Goal: Check status

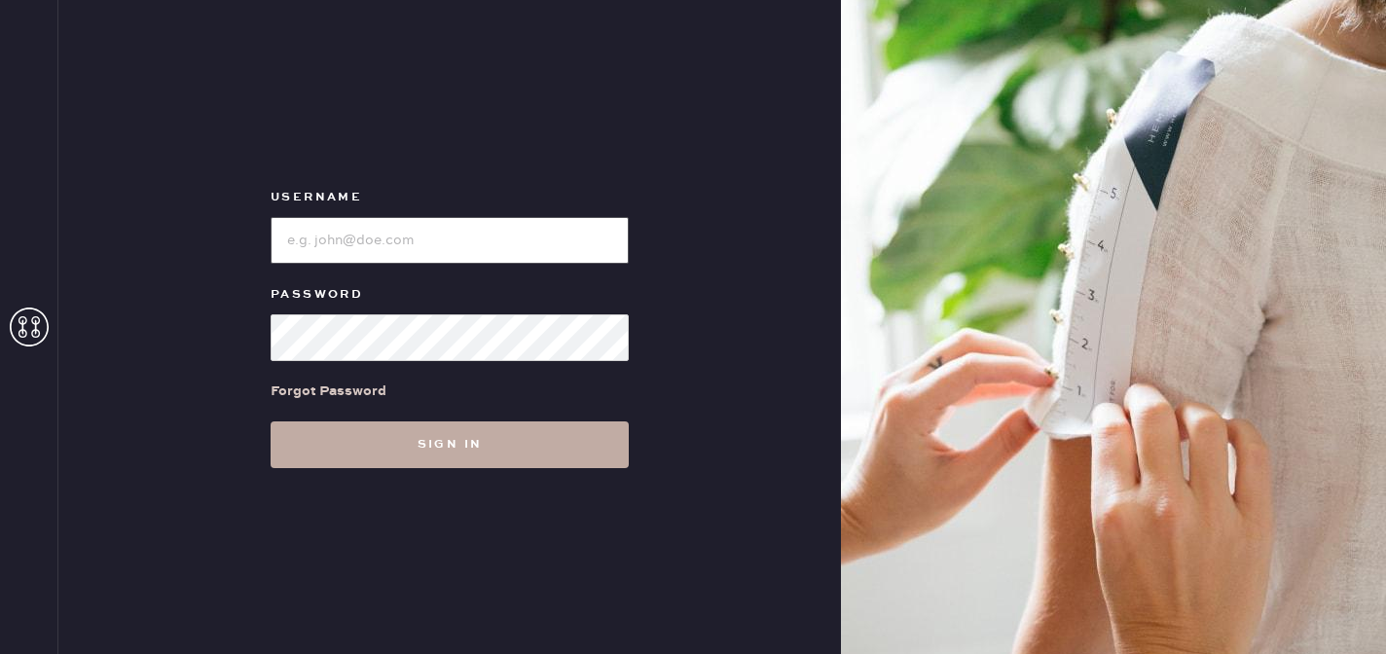
type input "reformationmelrose"
click at [557, 437] on button "Sign in" at bounding box center [450, 445] width 358 height 47
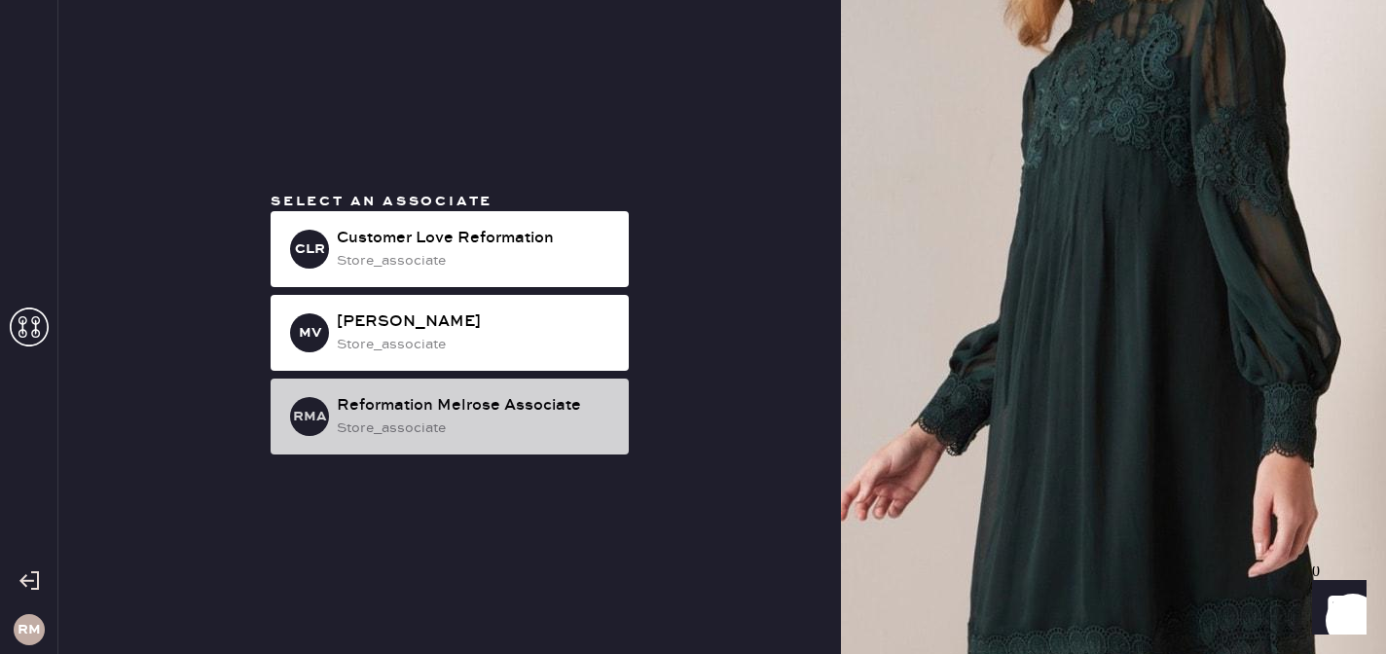
click at [536, 413] on div "Reformation Melrose Associate" at bounding box center [475, 405] width 276 height 23
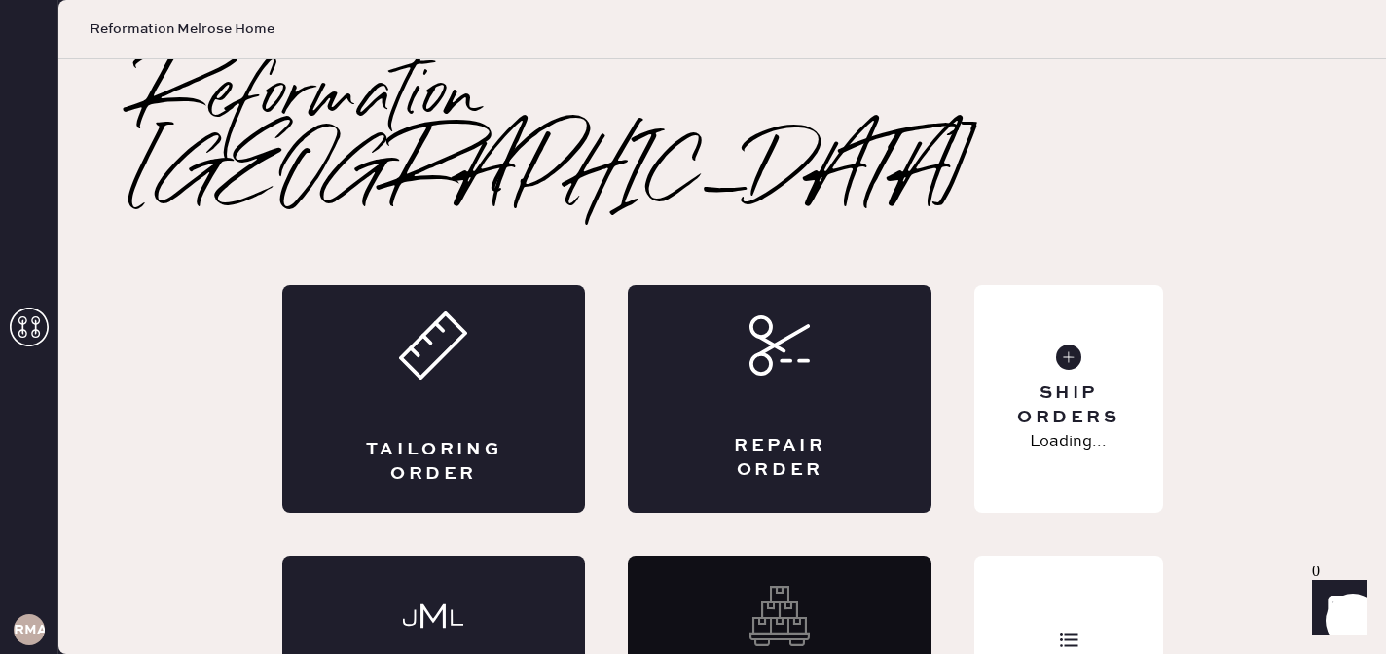
scroll to position [52, 0]
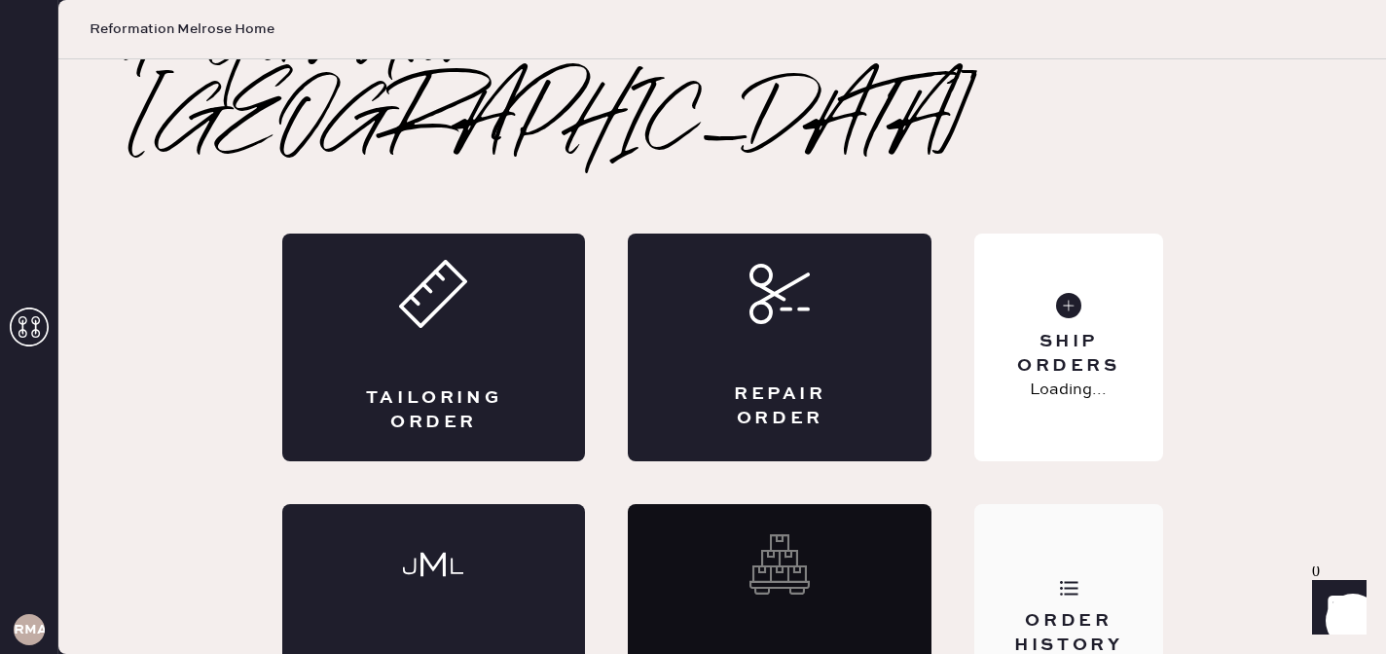
click at [1056, 510] on div "Order History" at bounding box center [1068, 618] width 188 height 228
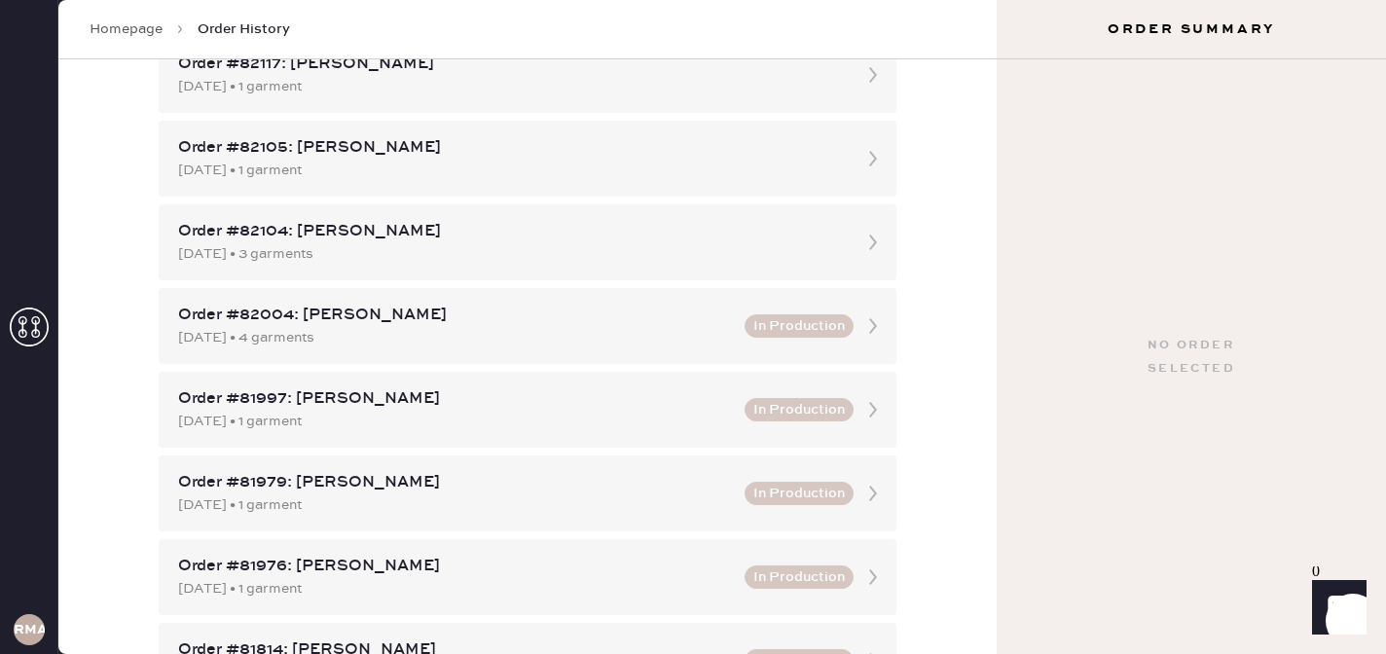
scroll to position [584, 0]
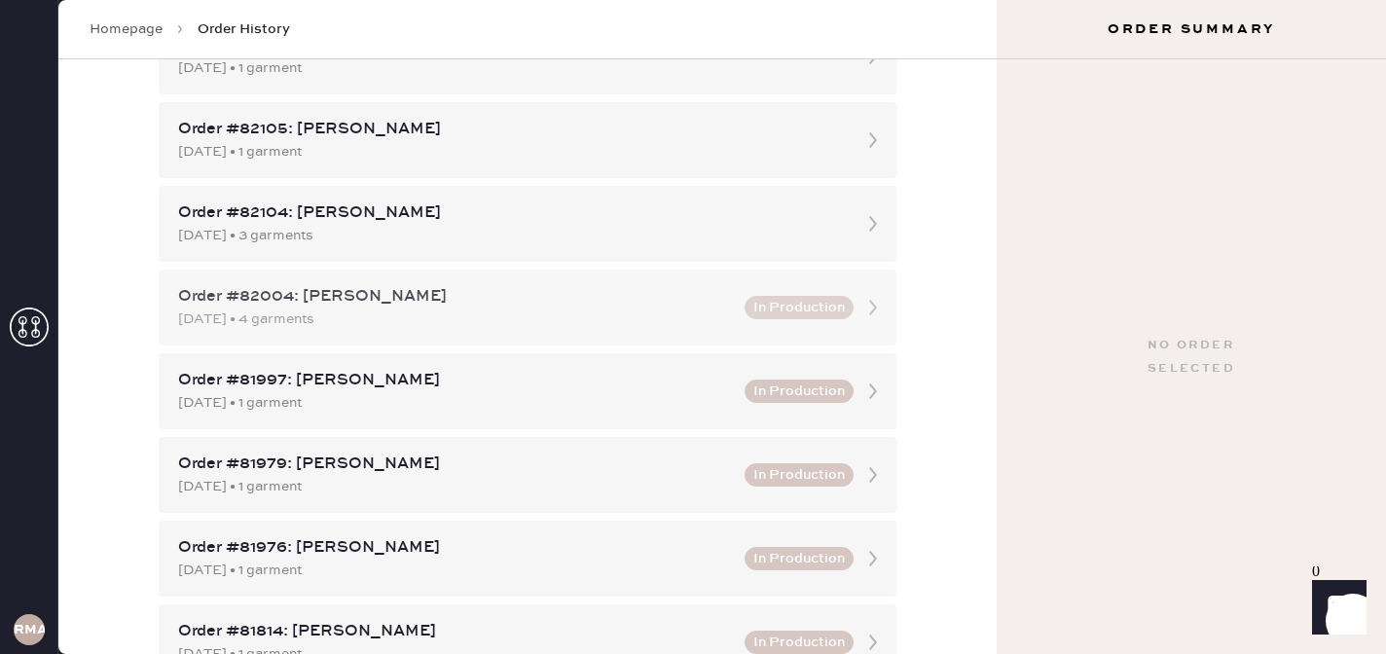
click at [720, 334] on div "Order #82004: [PERSON_NAME] [DATE] • 4 garments In Production" at bounding box center [528, 308] width 738 height 76
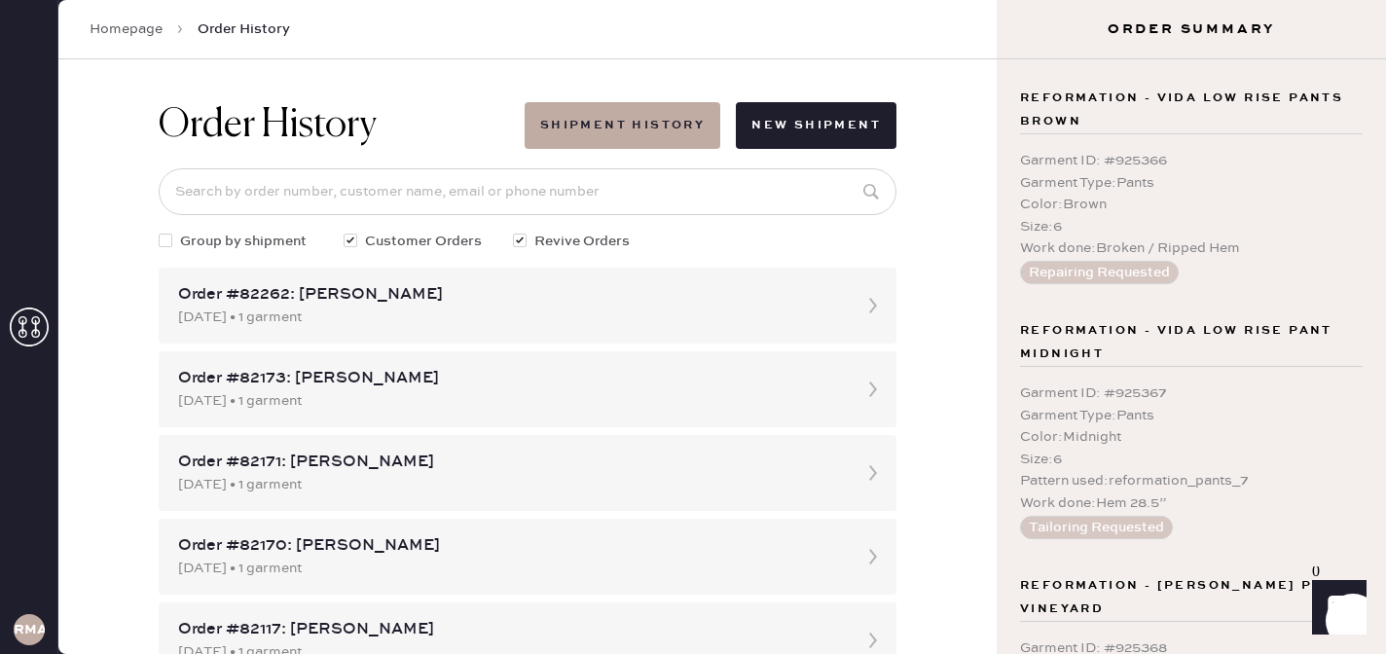
scroll to position [434, 0]
